Goal: Task Accomplishment & Management: Complete application form

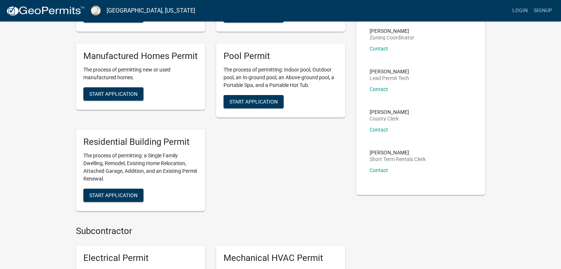
scroll to position [148, 0]
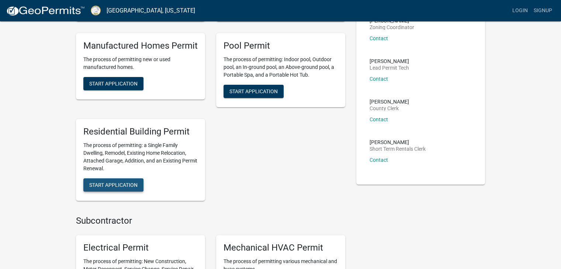
click at [127, 182] on span "Start Application" at bounding box center [113, 185] width 48 height 6
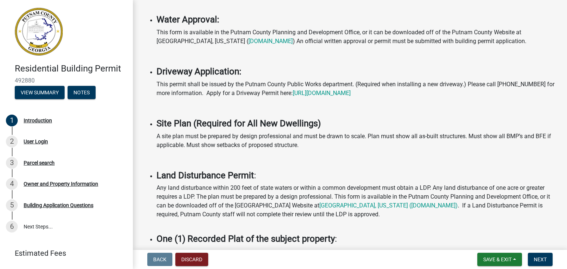
scroll to position [332, 0]
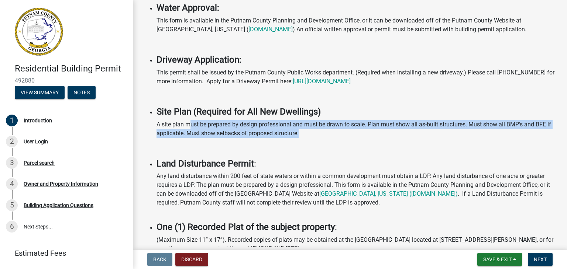
drag, startPoint x: 239, startPoint y: 115, endPoint x: 314, endPoint y: 127, distance: 76.2
click at [314, 127] on p "A site plan must be prepared by design professional and must be drawn to scale.…" at bounding box center [356, 129] width 401 height 18
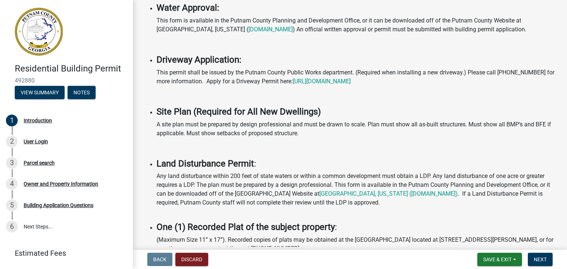
click at [276, 144] on p at bounding box center [356, 148] width 401 height 9
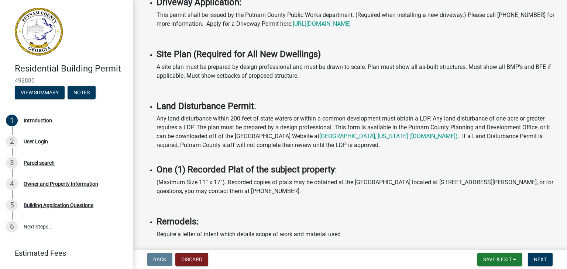
scroll to position [406, 0]
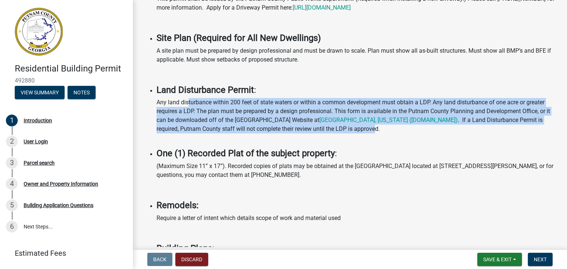
drag, startPoint x: 218, startPoint y: 98, endPoint x: 352, endPoint y: 123, distance: 136.2
click at [352, 123] on p "Any land disturbance within 200 feet of state waters or within a common develop…" at bounding box center [356, 120] width 401 height 44
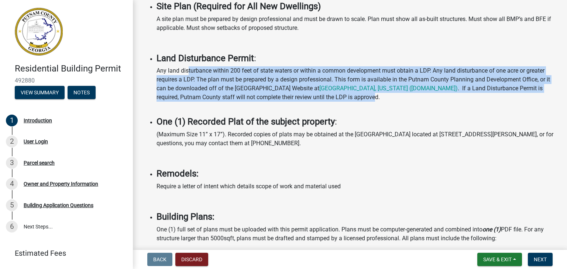
scroll to position [443, 0]
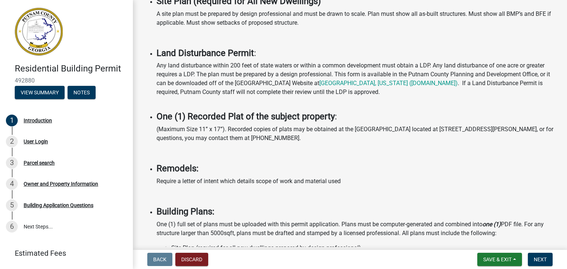
click at [183, 129] on p "(Maximum Size 11” x 17”). Recorded copies of plats may be obtained at the [GEOG…" at bounding box center [356, 134] width 401 height 18
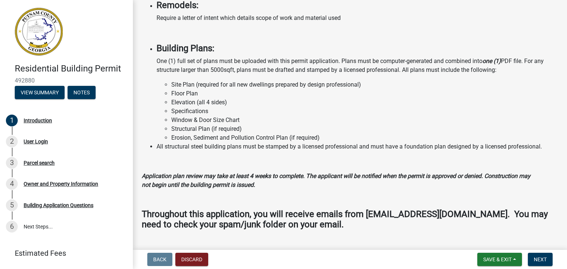
scroll to position [615, 0]
